Goal: Task Accomplishment & Management: Use online tool/utility

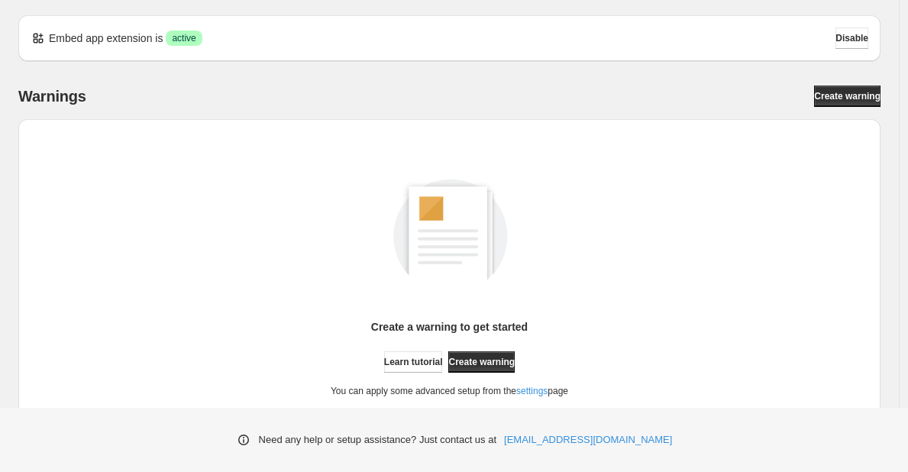
scroll to position [57, 0]
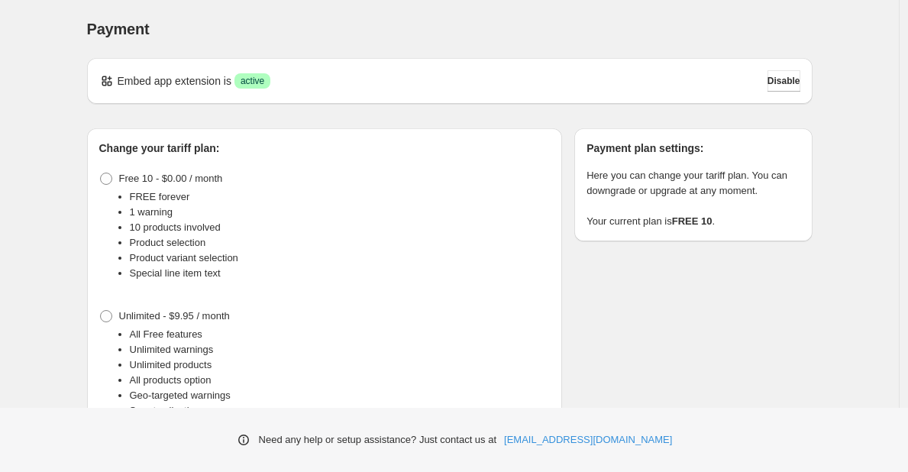
scroll to position [109, 0]
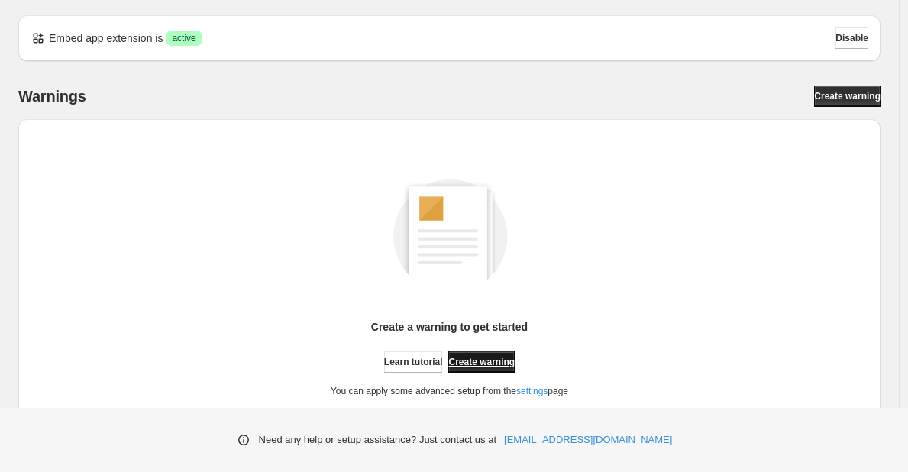
click at [512, 364] on span "Create warning" at bounding box center [481, 362] width 66 height 12
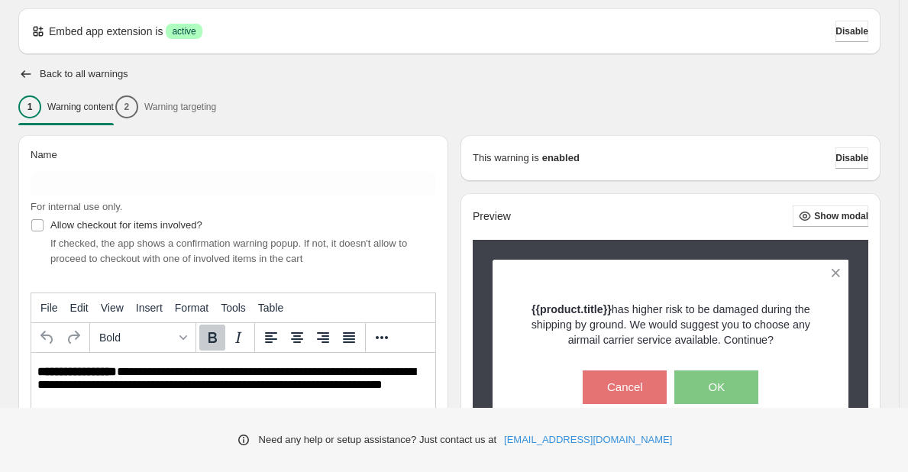
scroll to position [51, 0]
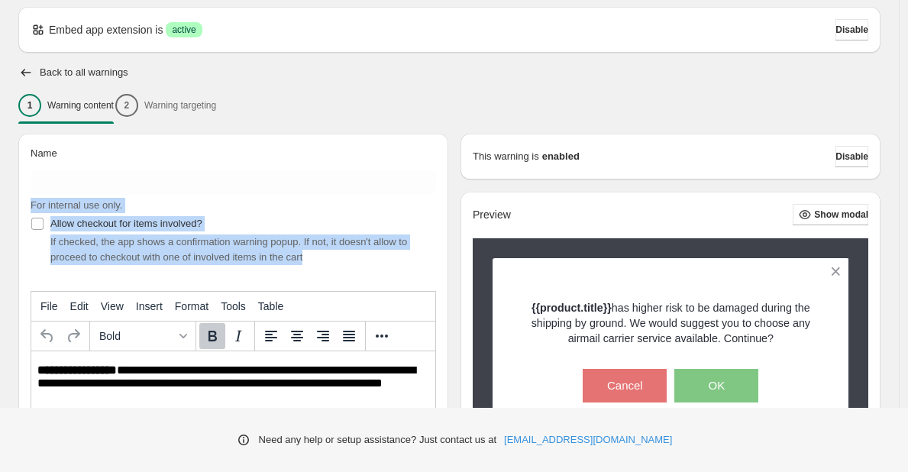
drag, startPoint x: 327, startPoint y: 264, endPoint x: 29, endPoint y: 205, distance: 303.7
click at [29, 205] on div "**********" at bounding box center [233, 336] width 430 height 405
click at [19, 179] on div at bounding box center [19, 179] width 0 height 0
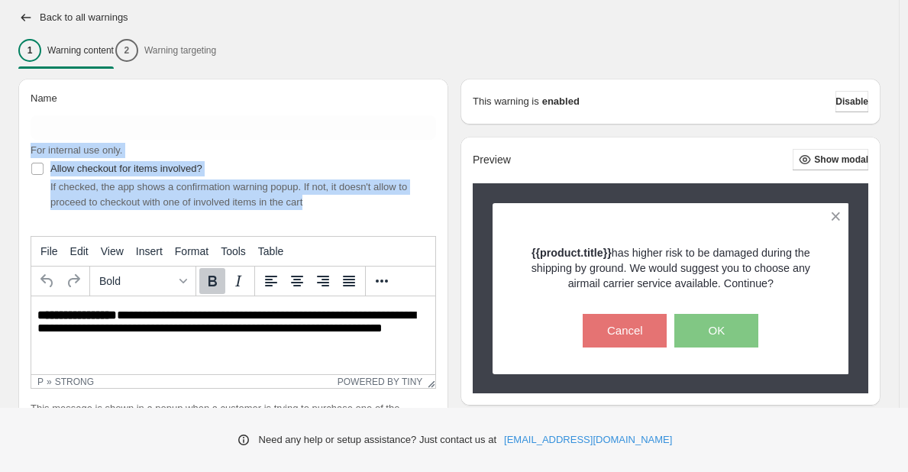
scroll to position [112, 0]
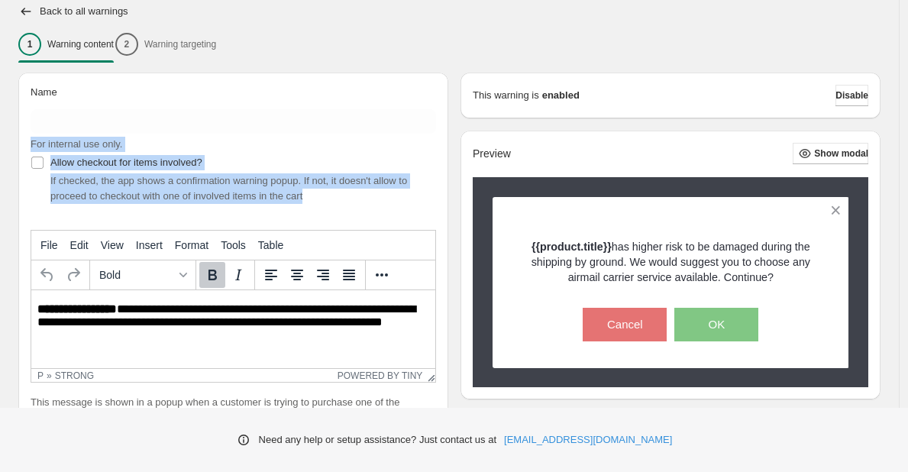
click at [373, 163] on div "Allow checkout for items involved? If checked, the app shows a confirmation war…" at bounding box center [234, 178] width 406 height 52
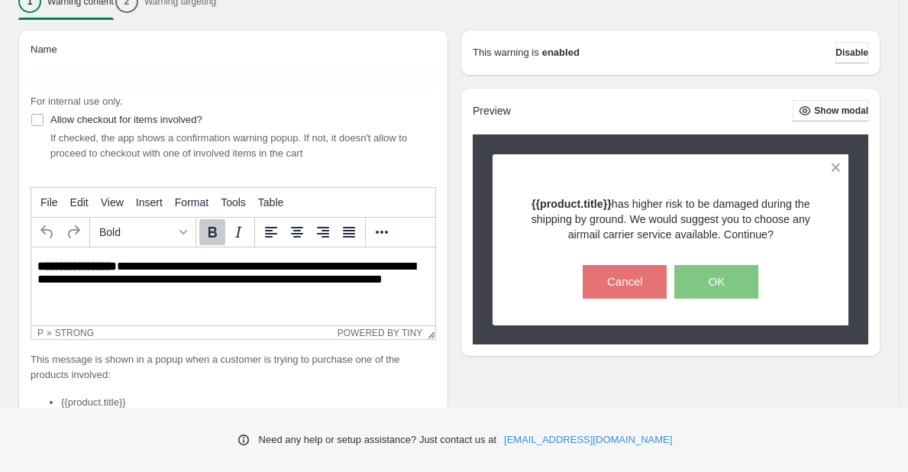
scroll to position [157, 0]
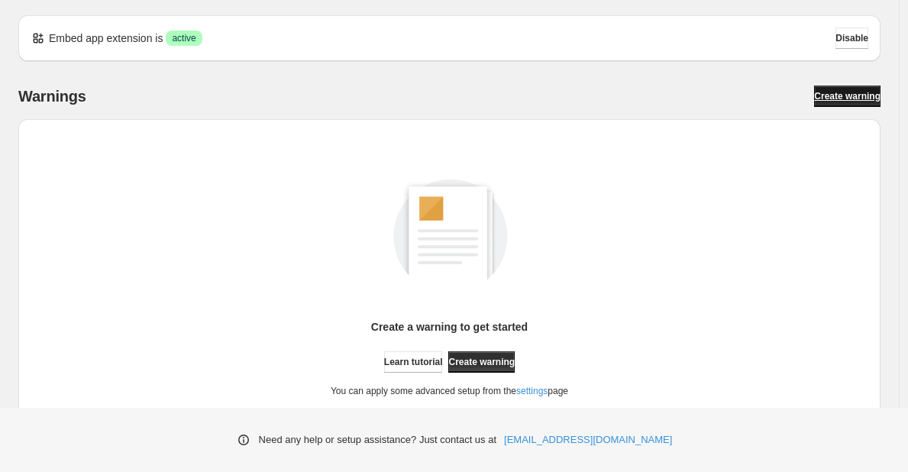
click at [834, 99] on span "Create warning" at bounding box center [847, 96] width 66 height 12
